Goal: Task Accomplishment & Management: Manage account settings

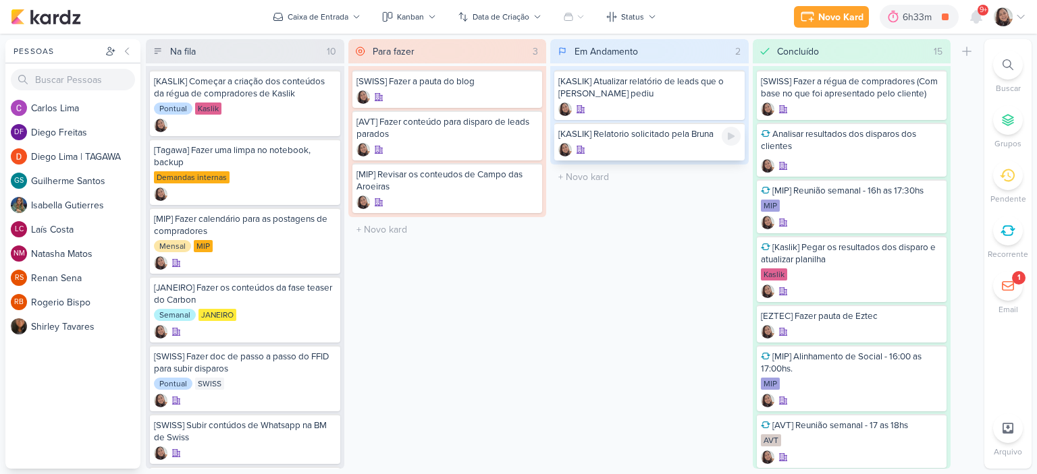
click at [730, 142] on div at bounding box center [730, 136] width 19 height 19
click at [606, 177] on input "text" at bounding box center [649, 177] width 193 height 20
type input "[[PERSON_NAME]] disparo do dia 19/09"
click at [734, 180] on icon at bounding box center [730, 176] width 11 height 11
click at [633, 188] on div at bounding box center [649, 190] width 182 height 13
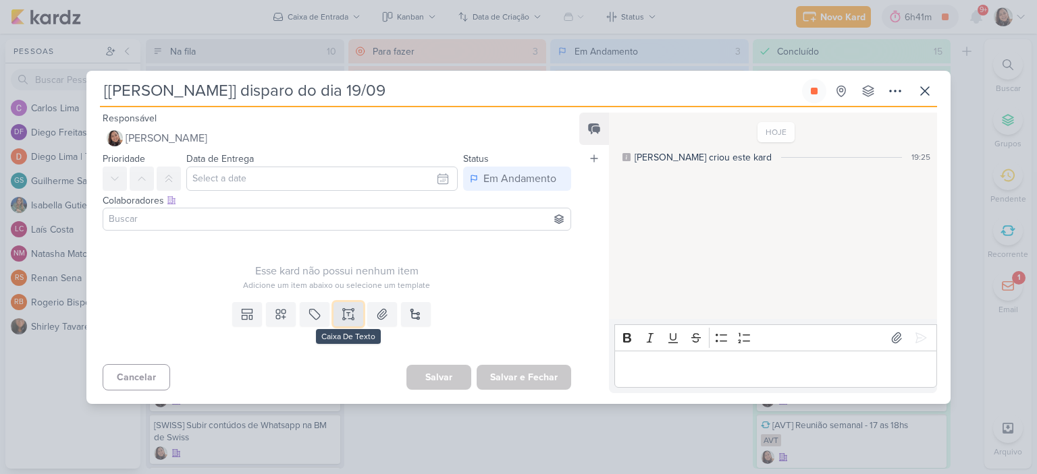
click at [342, 312] on icon at bounding box center [347, 314] width 13 height 13
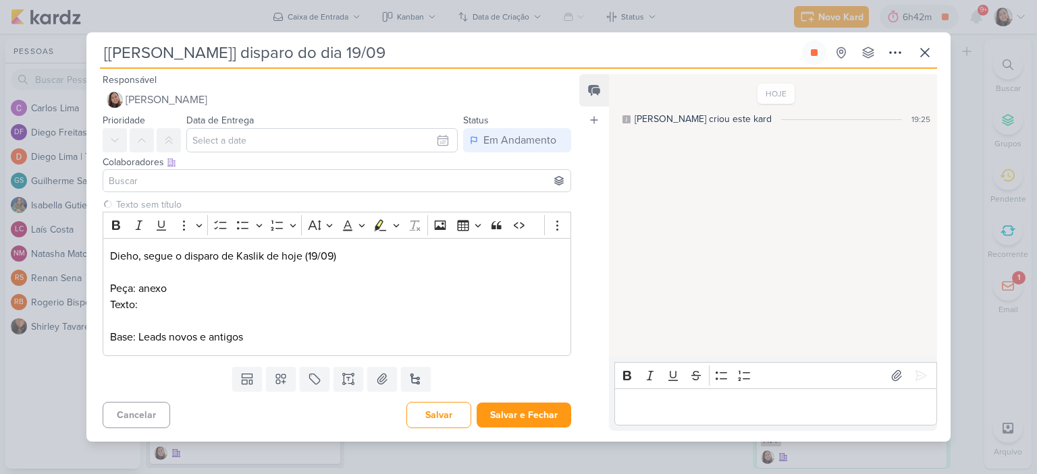
click at [394, 381] on div "Templates Campos Personalizados Marcadores Caixa De Texto Anexo [GEOGRAPHIC_DAT…" at bounding box center [331, 379] width 490 height 35
click at [383, 379] on icon at bounding box center [381, 379] width 13 height 13
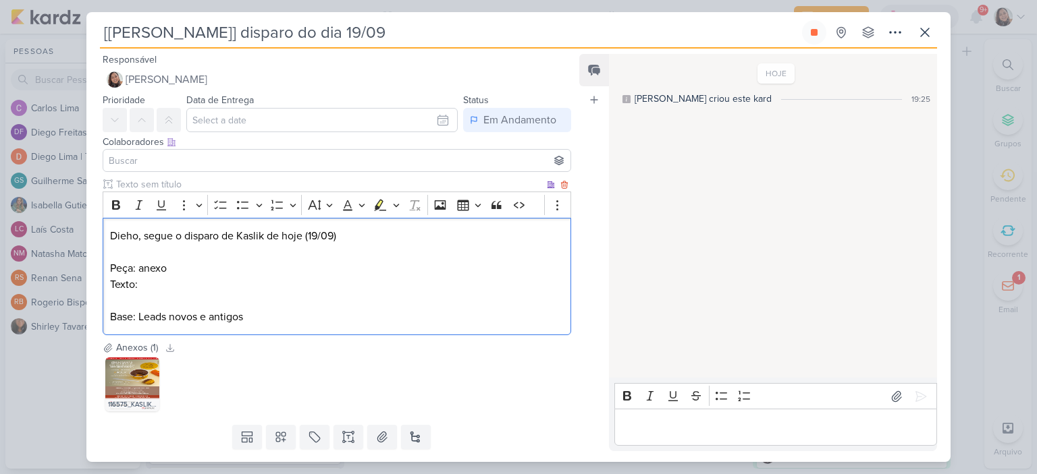
click at [302, 290] on p "Texto:" at bounding box center [336, 285] width 453 height 16
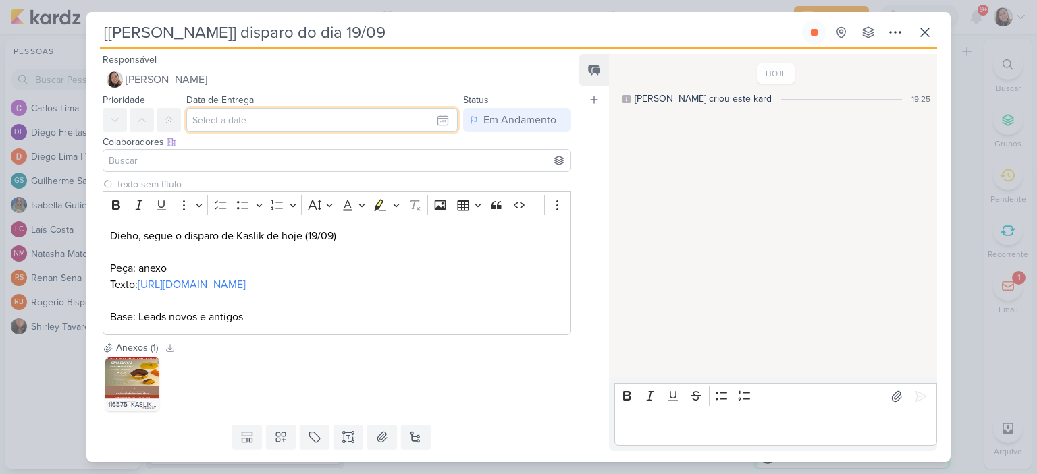
click at [435, 123] on input "text" at bounding box center [321, 120] width 271 height 24
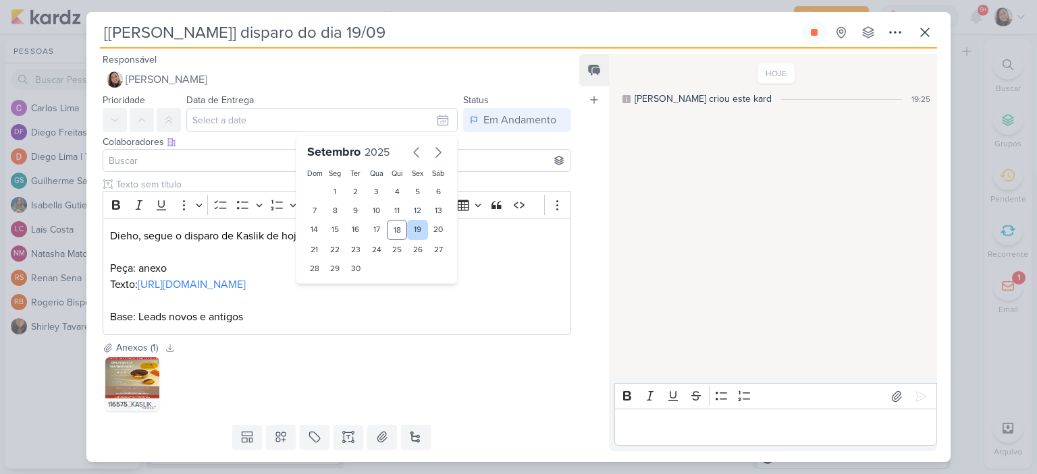
click at [418, 231] on div "19" at bounding box center [417, 230] width 21 height 20
type input "19 de setembro de 2025 às 23:59"
click at [153, 159] on input at bounding box center [337, 161] width 462 height 16
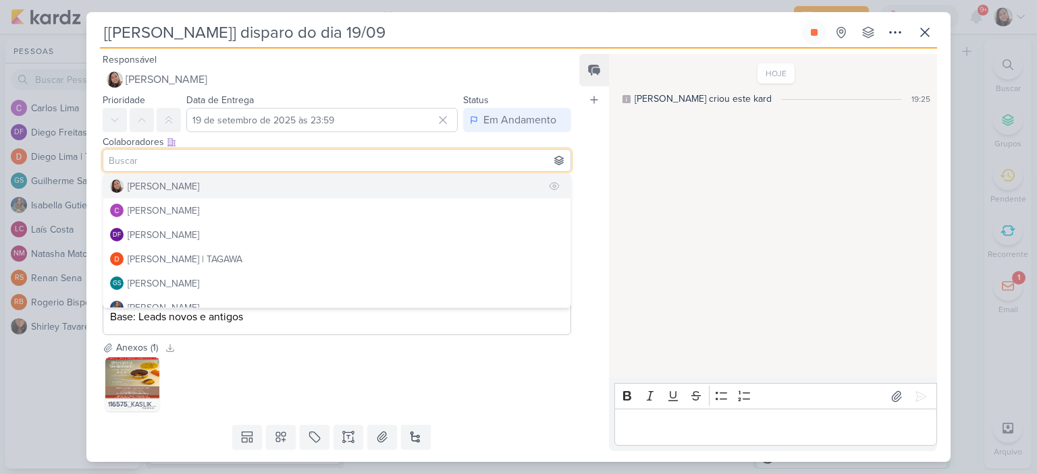
click at [180, 184] on div "[PERSON_NAME]" at bounding box center [164, 187] width 72 height 14
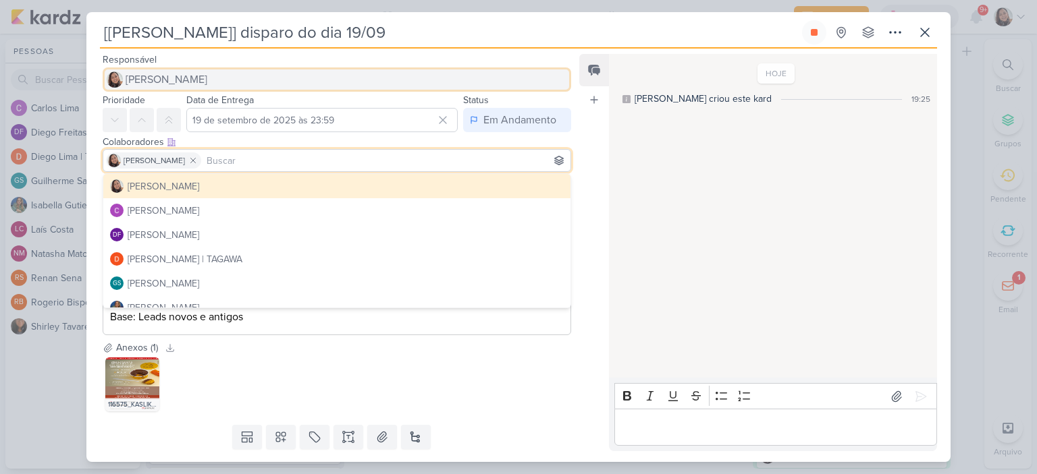
click at [186, 76] on span "[PERSON_NAME]" at bounding box center [167, 80] width 82 height 16
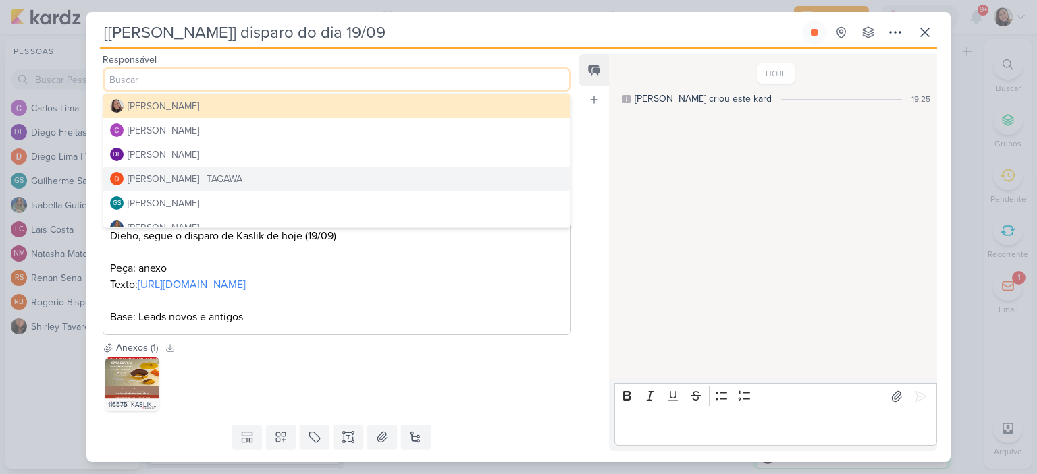
click at [186, 183] on div "[PERSON_NAME] | TAGAWA" at bounding box center [185, 179] width 115 height 14
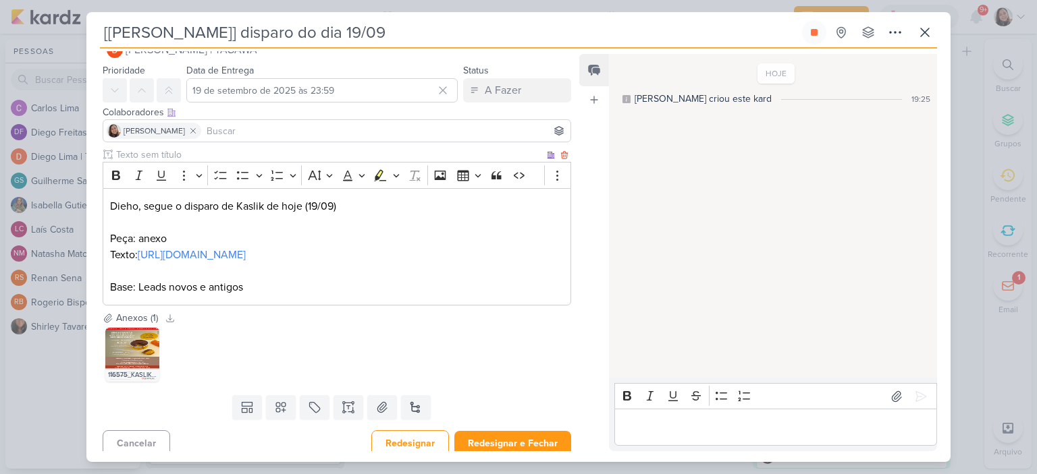
scroll to position [53, 0]
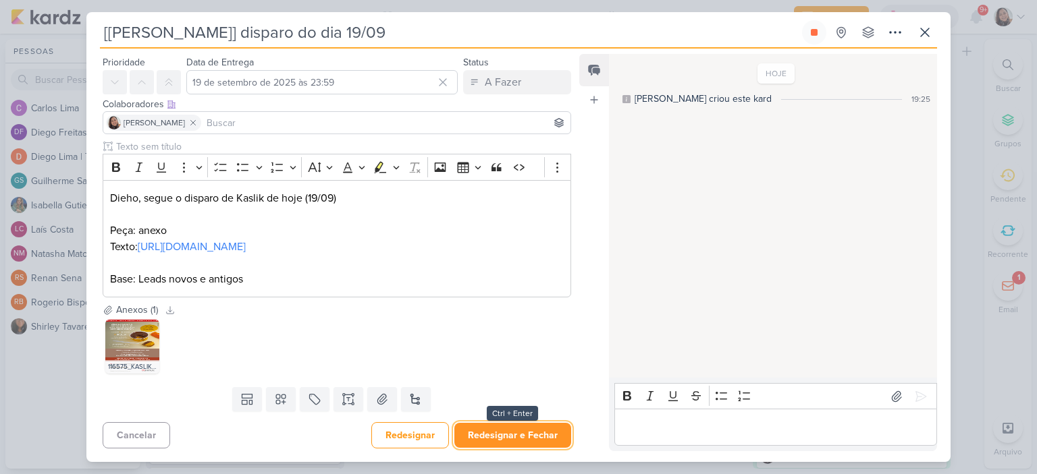
click at [514, 435] on button "Redesignar e Fechar" at bounding box center [512, 435] width 117 height 25
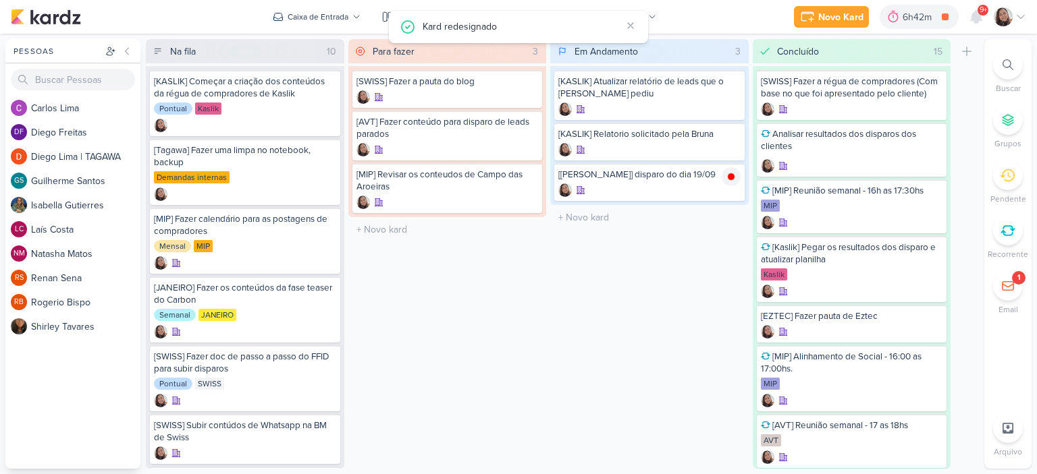
scroll to position [0, 0]
click at [348, 16] on div "Caixa de Entrada" at bounding box center [317, 17] width 61 height 12
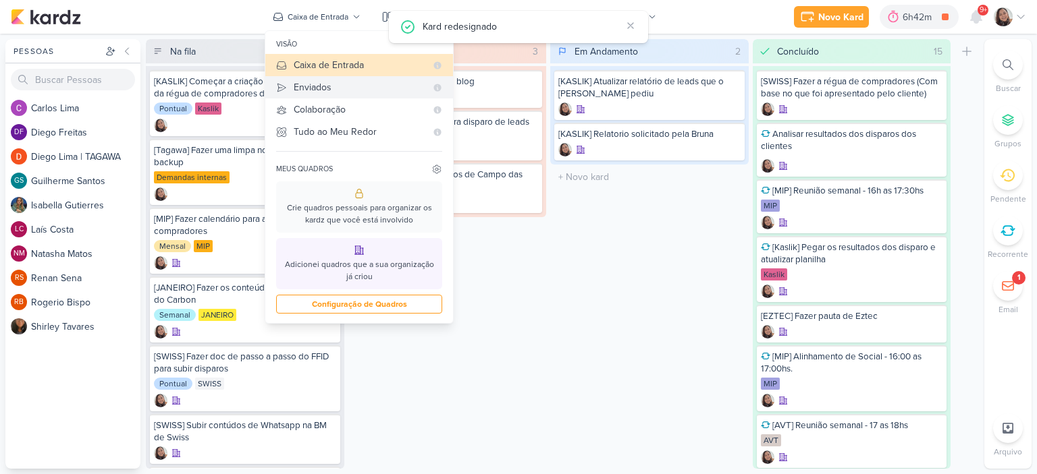
click at [324, 86] on div "Enviados" at bounding box center [360, 87] width 132 height 14
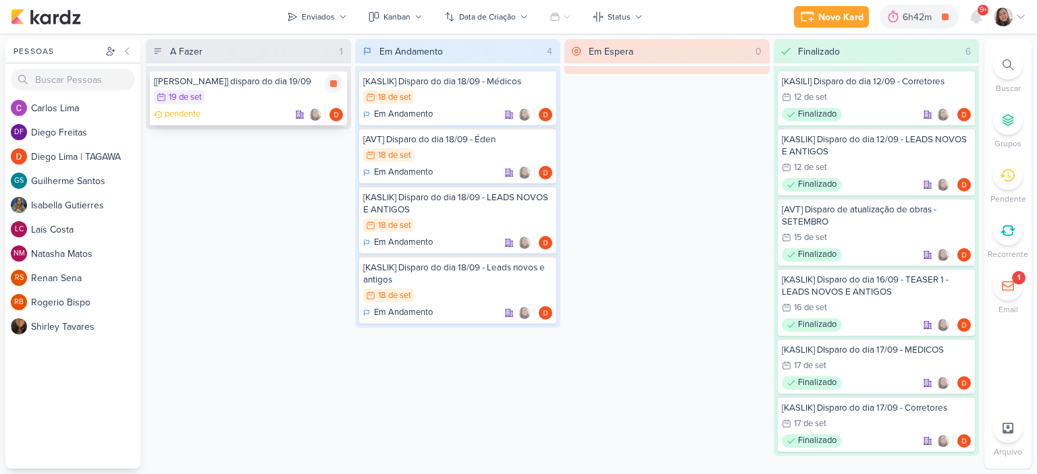
click at [254, 91] on div "19/9 [DATE]" at bounding box center [248, 97] width 189 height 15
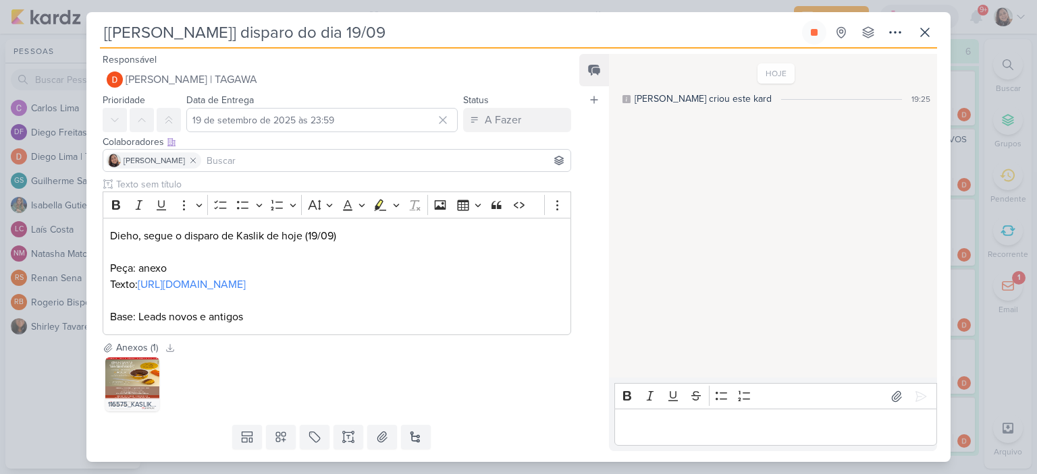
click at [389, 28] on input "[[PERSON_NAME]] disparo do dia 19/09" at bounding box center [449, 32] width 699 height 24
type input "[KASLIK] disparo do dia 19/09 - LEADS NOVOS E ANTIGOS"
click at [933, 36] on button at bounding box center [924, 32] width 24 height 24
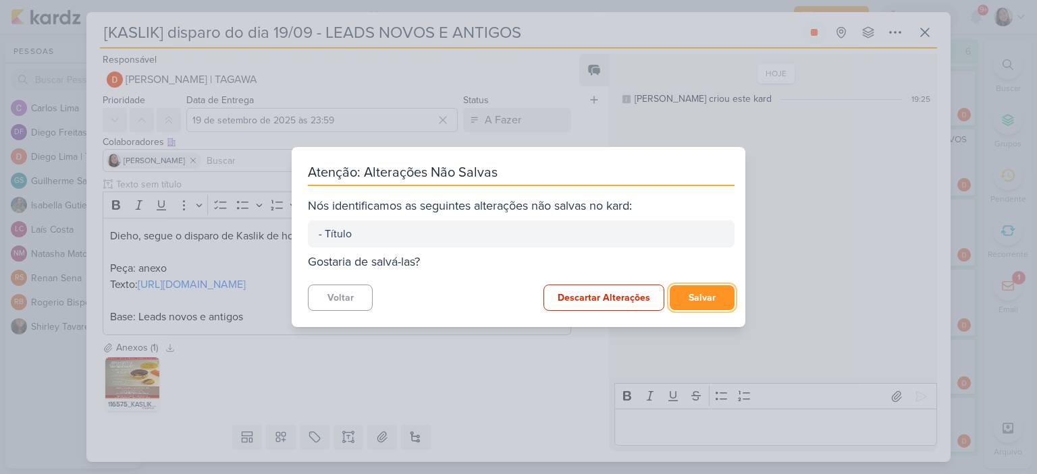
click at [692, 288] on button "Salvar" at bounding box center [701, 297] width 65 height 25
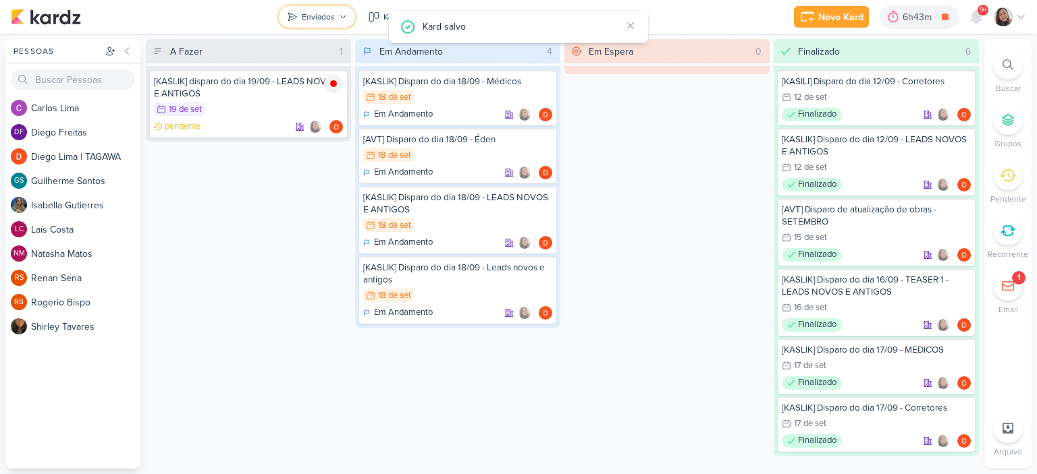
click at [304, 16] on div "Enviados" at bounding box center [318, 17] width 33 height 12
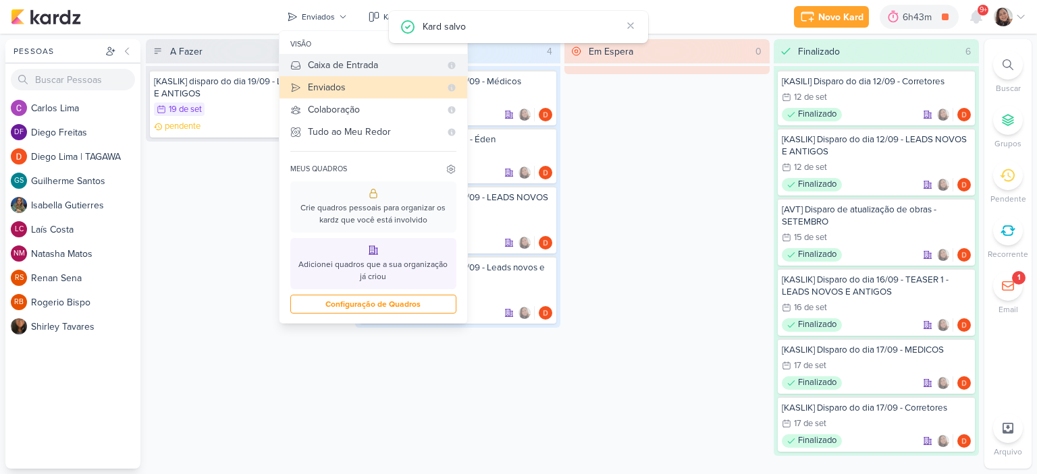
click at [352, 61] on div "Caixa de Entrada" at bounding box center [374, 65] width 132 height 14
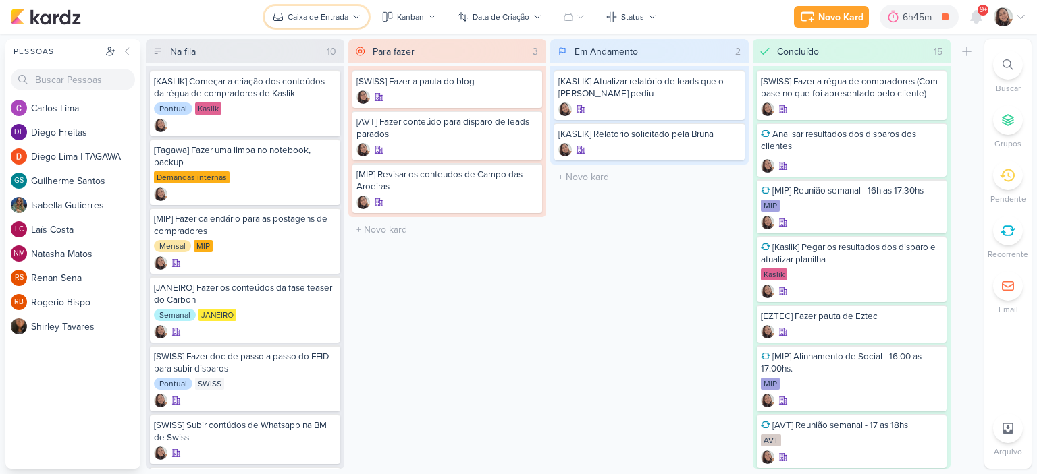
click at [350, 15] on button "Caixa de Entrada" at bounding box center [317, 17] width 104 height 22
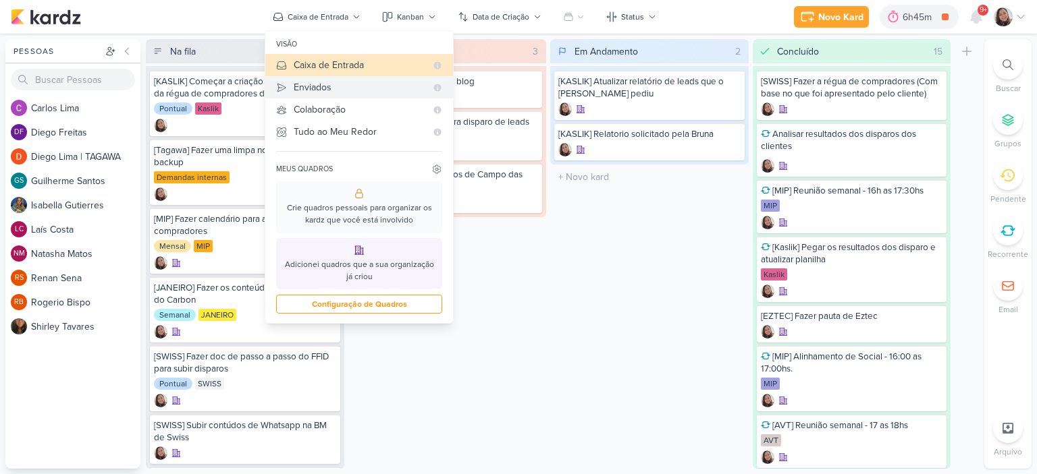
click at [325, 85] on div "Enviados" at bounding box center [360, 87] width 132 height 14
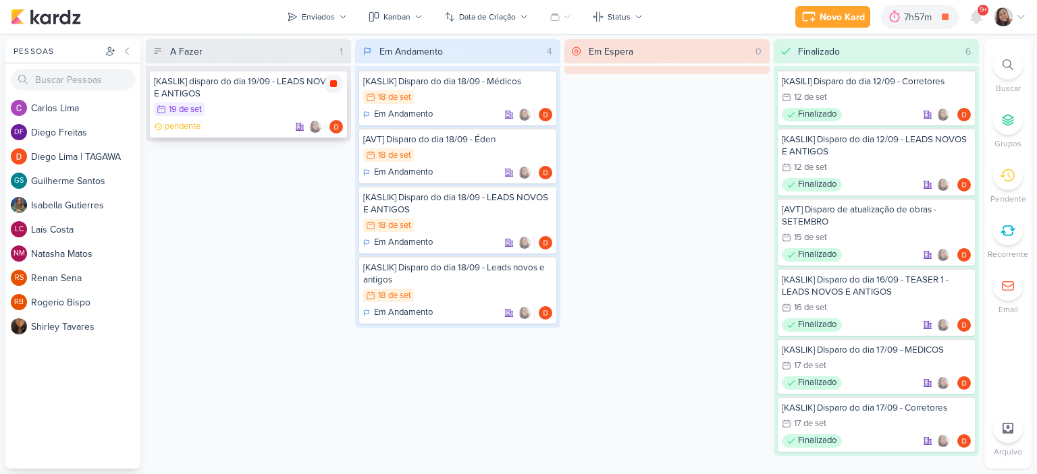
click at [335, 80] on icon at bounding box center [333, 83] width 7 height 7
click at [343, 13] on icon at bounding box center [343, 17] width 8 height 8
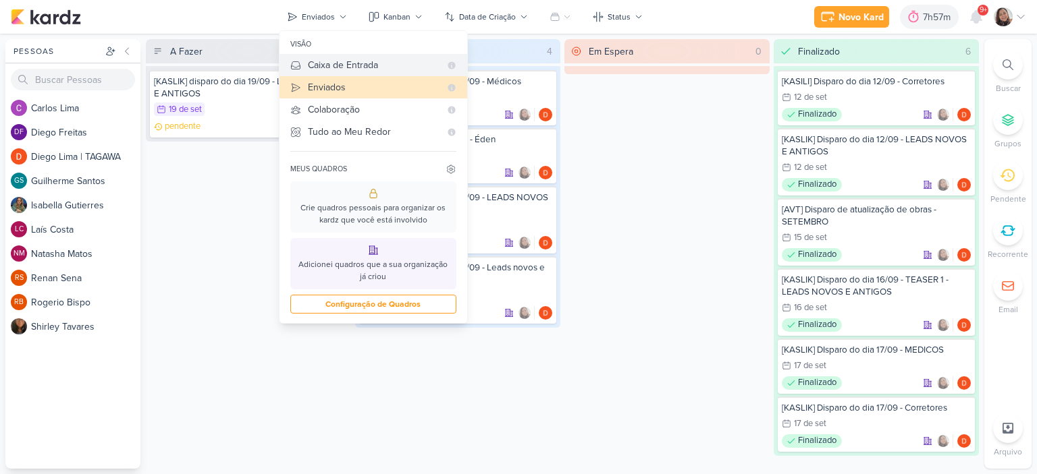
click at [350, 64] on div "Caixa de Entrada" at bounding box center [374, 65] width 132 height 14
